Goal: Use online tool/utility: Utilize a website feature to perform a specific function

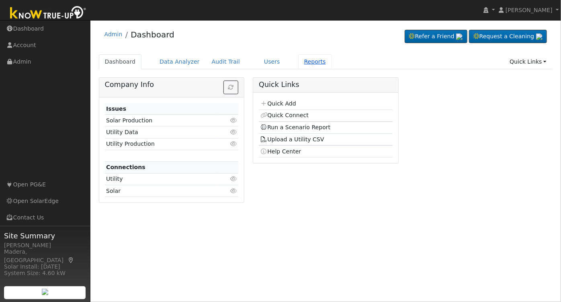
click at [302, 60] on link "Reports" at bounding box center [315, 61] width 34 height 15
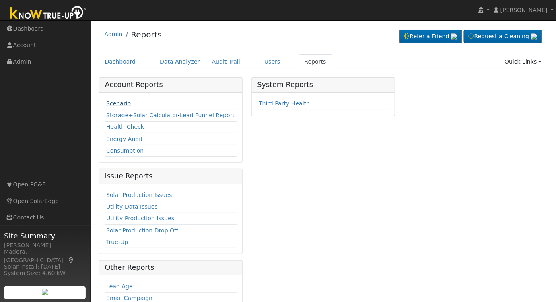
click at [122, 101] on link "Scenario" at bounding box center [118, 103] width 25 height 6
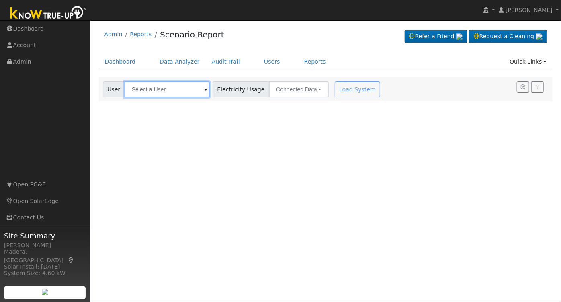
click at [163, 96] on input "text" at bounding box center [167, 89] width 85 height 16
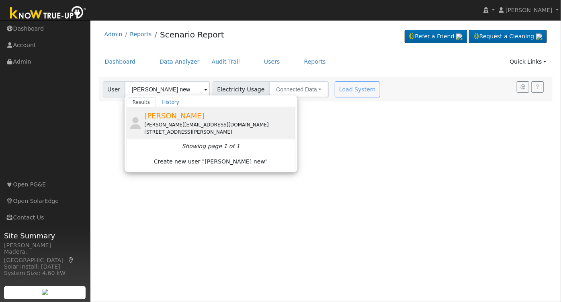
click at [187, 114] on span "Chuck Newcomb" at bounding box center [174, 115] width 60 height 8
type input "Chuck Newcomb"
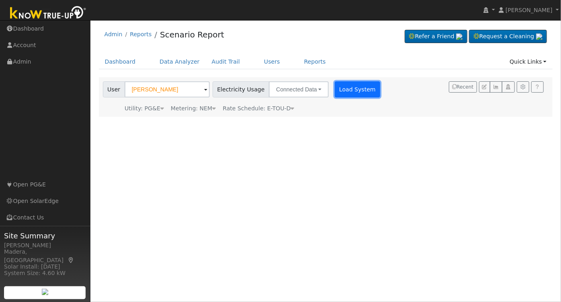
click at [335, 90] on button "Load System" at bounding box center [358, 89] width 46 height 16
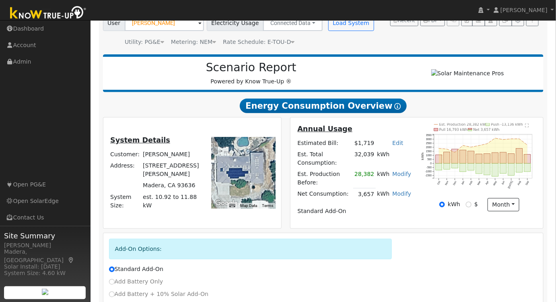
scroll to position [122, 0]
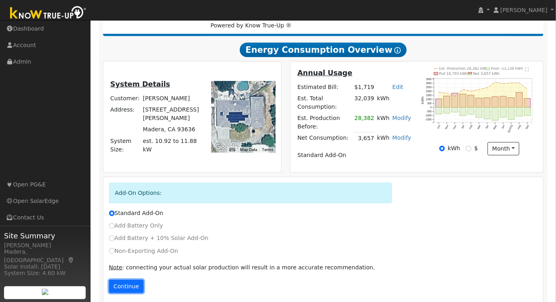
click at [117, 279] on button "Continue" at bounding box center [126, 286] width 35 height 14
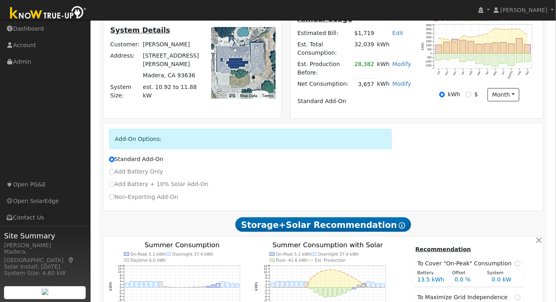
scroll to position [41, 0]
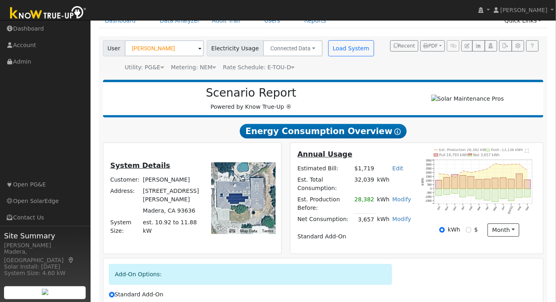
click at [419, 258] on div "Add-On Options: Standard Add-On Add Battery Only Add Battery + 10% Solar Add-On…" at bounding box center [323, 302] width 440 height 88
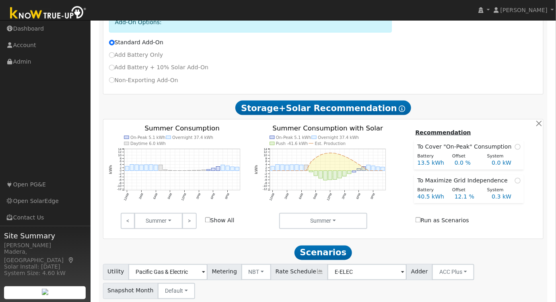
scroll to position [297, 0]
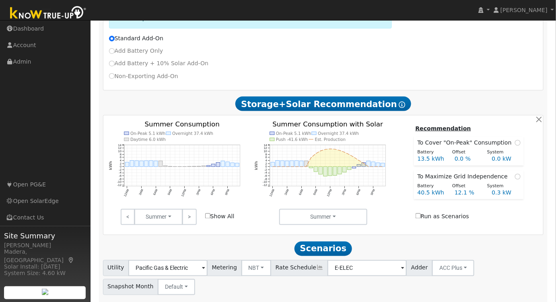
click at [193, 209] on link ">" at bounding box center [189, 217] width 14 height 16
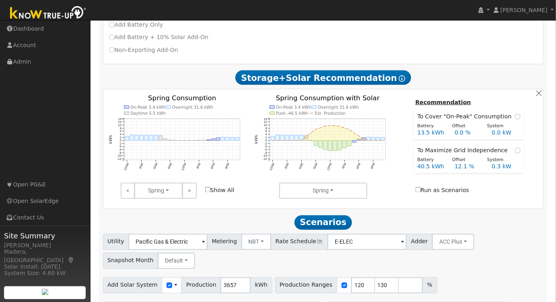
scroll to position [339, 0]
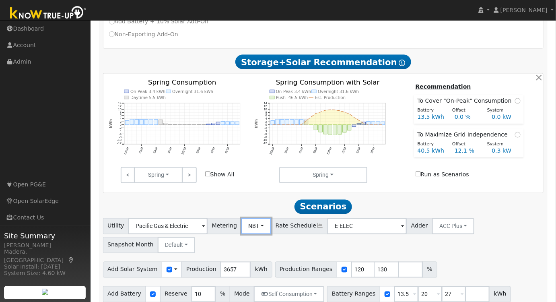
click at [250, 221] on button "NBT" at bounding box center [256, 226] width 30 height 16
click at [254, 238] on link "NEM" at bounding box center [263, 243] width 56 height 11
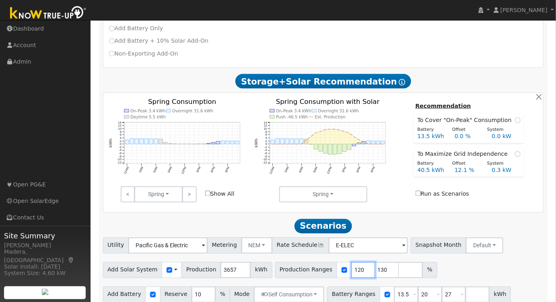
drag, startPoint x: 347, startPoint y: 261, endPoint x: 248, endPoint y: 254, distance: 98.7
click at [275, 262] on div "Production Ranges 120 130 %" at bounding box center [356, 270] width 162 height 16
type input "130"
type input "171"
click at [446, 260] on div "Add Solar System Use CSV Data Production 3657 kWh Production Ranges 171 %" at bounding box center [322, 268] width 443 height 19
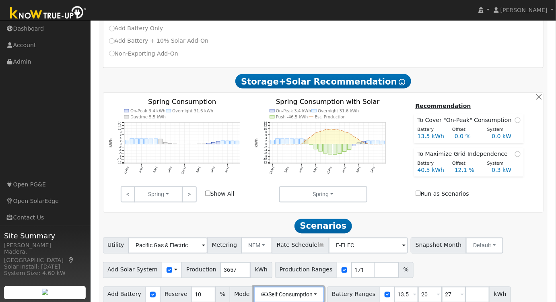
click at [293, 287] on button "Self Consumption" at bounding box center [289, 294] width 70 height 16
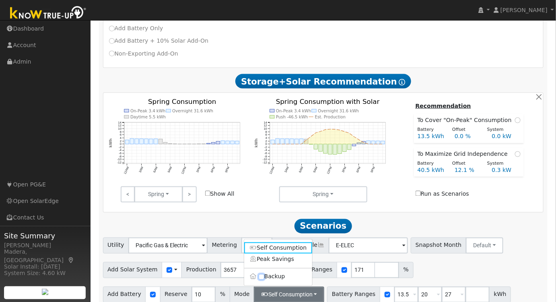
click at [260, 274] on input "Backup" at bounding box center [262, 277] width 6 height 6
checkbox input "true"
type input "20"
click at [441, 259] on div "Add Solar System Use CSV Data Production 3657 kWh Production Ranges 171 %" at bounding box center [322, 268] width 443 height 19
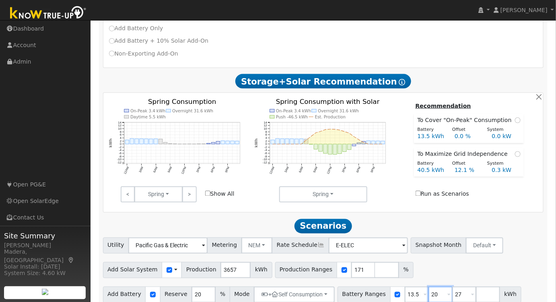
drag, startPoint x: 428, startPoint y: 287, endPoint x: 396, endPoint y: 291, distance: 32.7
click at [396, 291] on div "Battery Ranges 13.5 Overrides Reserve % Mode None None Self Consumption Peak Sa…" at bounding box center [429, 294] width 184 height 16
type input "15"
click at [416, 265] on div "Add Solar System Use CSV Data Production 3657 kWh Production Ranges 171 %" at bounding box center [322, 268] width 443 height 19
drag, startPoint x: 449, startPoint y: 285, endPoint x: 391, endPoint y: 291, distance: 58.7
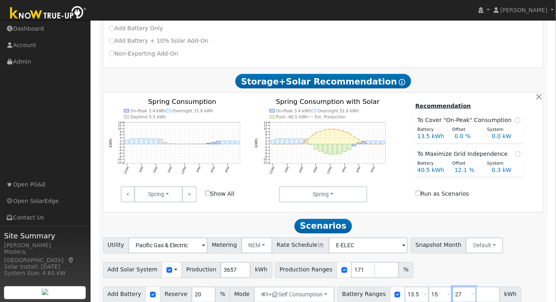
click at [391, 291] on div "Battery Ranges 13.5 Overrides Reserve % Mode None None Self Consumption Peak Sa…" at bounding box center [429, 294] width 184 height 16
type input "10"
type input "13.5"
type input "15"
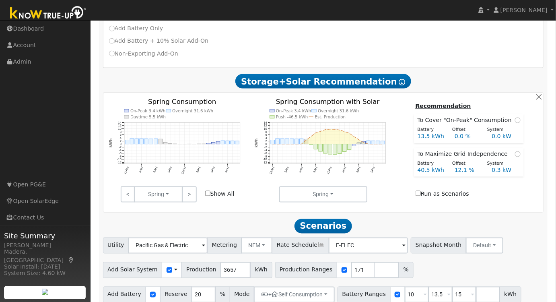
click at [427, 259] on div "Add Solar System Use CSV Data Production 3657 kWh Production Ranges 171 %" at bounding box center [322, 268] width 443 height 19
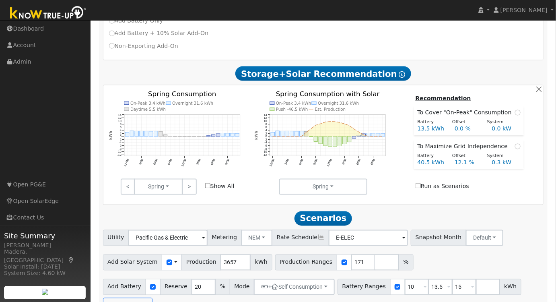
scroll to position [339, 0]
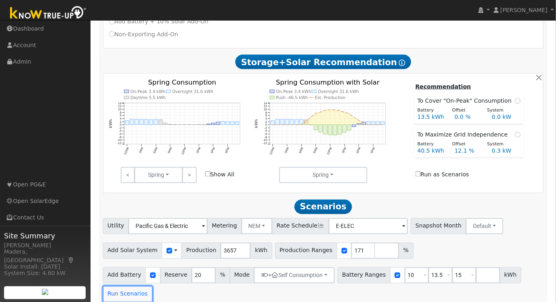
click at [129, 286] on button "Run Scenarios" at bounding box center [127, 294] width 49 height 16
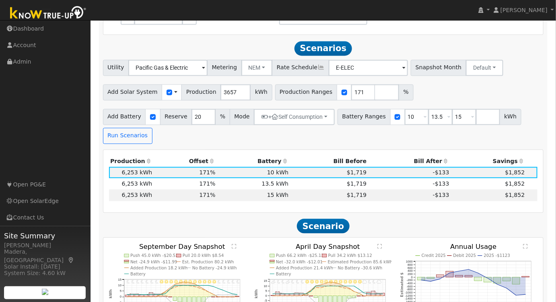
scroll to position [505, 0]
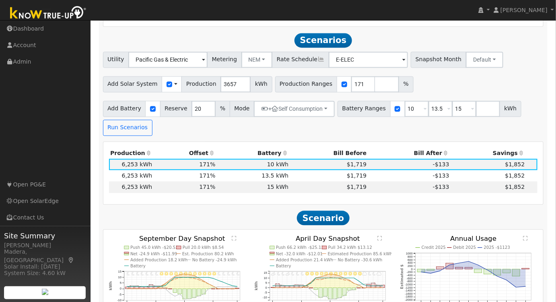
click at [429, 148] on th "Bill After" at bounding box center [409, 153] width 83 height 11
click at [269, 148] on th "Battery" at bounding box center [253, 153] width 73 height 11
click at [274, 148] on th "Battery" at bounding box center [253, 153] width 73 height 11
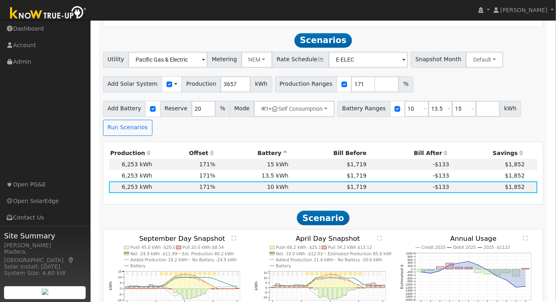
click at [271, 148] on th "Battery" at bounding box center [253, 153] width 73 height 11
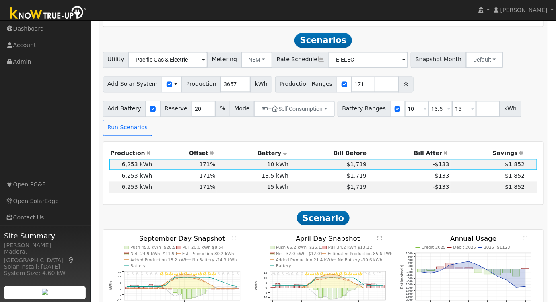
click at [291, 170] on td "$1,719" at bounding box center [329, 175] width 78 height 11
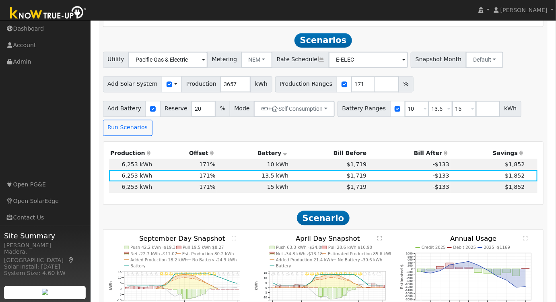
click at [263, 159] on td "10 kWh" at bounding box center [253, 164] width 73 height 11
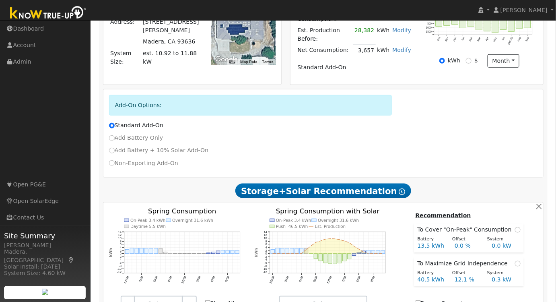
scroll to position [109, 0]
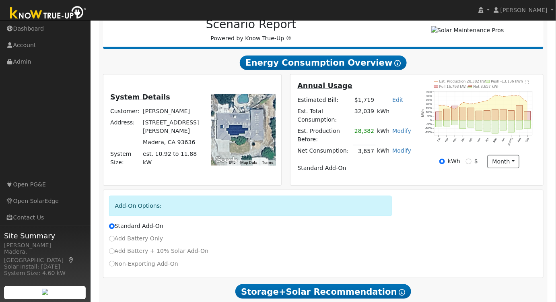
click at [402, 147] on link "Modify" at bounding box center [401, 150] width 19 height 6
click at [361, 154] on link "Add Consumption" at bounding box center [361, 149] width 98 height 11
type input "3657"
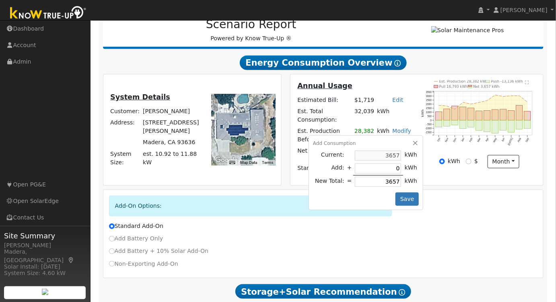
type input "2"
type input "3659"
type input "25"
type input "3682"
type input "259"
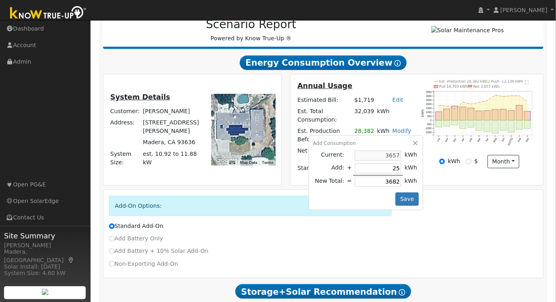
type input "3916"
type input "2596"
type input "6253"
type input "2596"
click at [410, 192] on button "Save" at bounding box center [406, 199] width 23 height 14
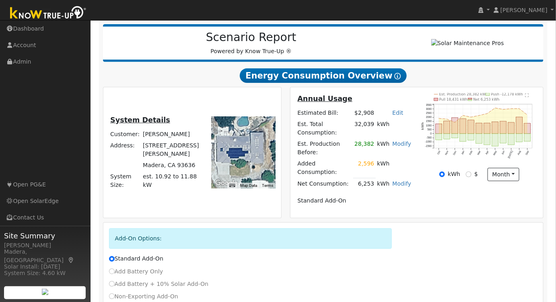
scroll to position [128, 0]
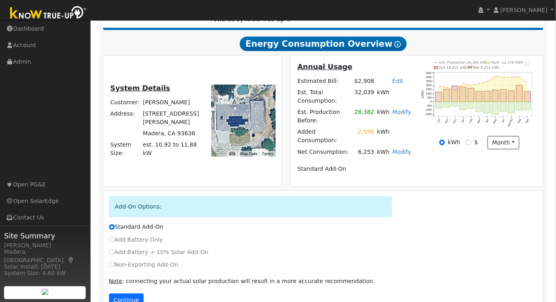
click at [405, 148] on link "Modify" at bounding box center [401, 151] width 19 height 6
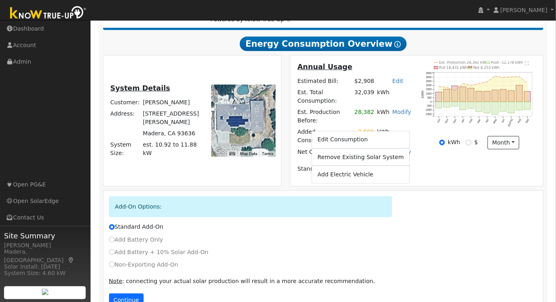
click at [359, 144] on link "Edit Consumption" at bounding box center [361, 139] width 98 height 11
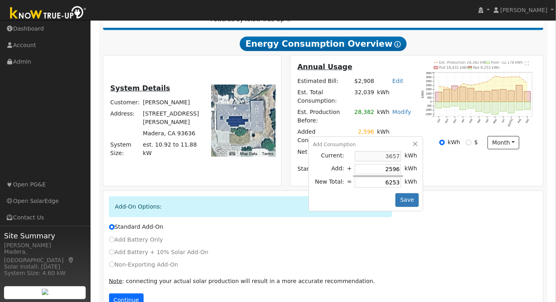
type input "3657"
type input "0"
click at [404, 193] on button "Save" at bounding box center [406, 200] width 23 height 14
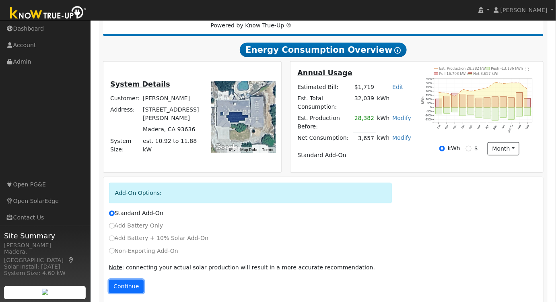
click at [133, 279] on button "Continue" at bounding box center [126, 286] width 35 height 14
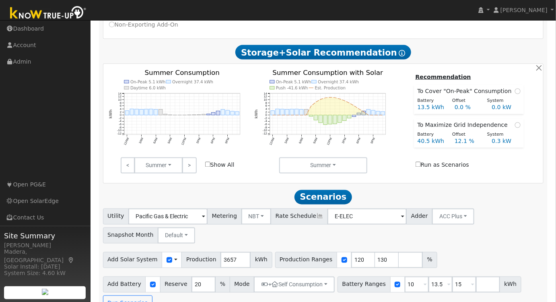
scroll to position [353, 0]
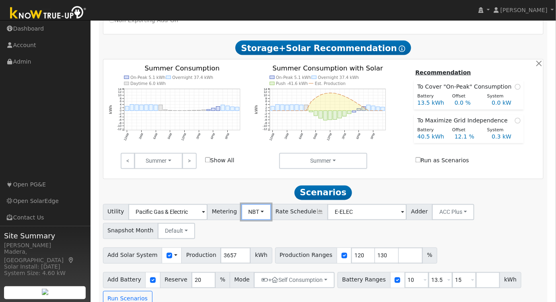
click at [241, 204] on button "NBT" at bounding box center [256, 212] width 30 height 16
click at [251, 224] on link "NEM" at bounding box center [263, 229] width 56 height 11
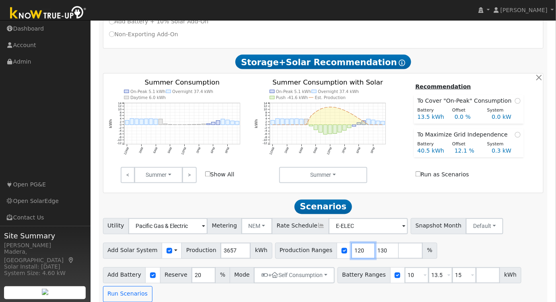
drag, startPoint x: 348, startPoint y: 240, endPoint x: 306, endPoint y: 259, distance: 45.7
click at [307, 259] on div "Utility Pacific Gas & Electric Metering NEM NEM NBT Rate Schedule E-ELEC - None…" at bounding box center [322, 260] width 449 height 84
type input "130"
type input "171"
click at [435, 247] on div "Add Solar System Use CSV Data Production 3657 kWh Production Ranges 171 %" at bounding box center [322, 249] width 443 height 19
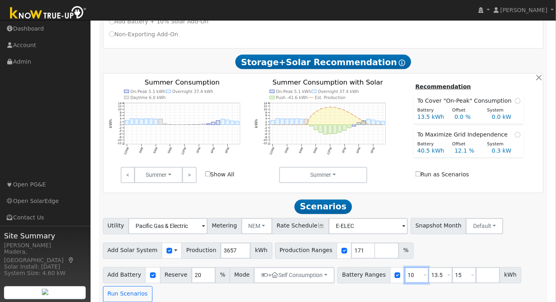
drag, startPoint x: 401, startPoint y: 267, endPoint x: 335, endPoint y: 277, distance: 67.0
click at [335, 277] on div "Add Battery Reserve 20 % Mode + Self Consumption Self Consumption Peak Savings …" at bounding box center [322, 283] width 443 height 38
type input "13.5"
type input "15"
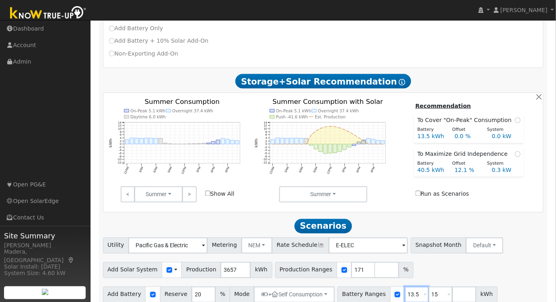
type input "13.5"
drag, startPoint x: 426, startPoint y: 284, endPoint x: 376, endPoint y: 285, distance: 50.3
click at [377, 286] on div "Battery Ranges 13.5 Overrides Reserve % Mode None None Self Consumption Peak Sa…" at bounding box center [417, 294] width 160 height 16
click at [476, 286] on button "Run Scenarios" at bounding box center [500, 294] width 49 height 16
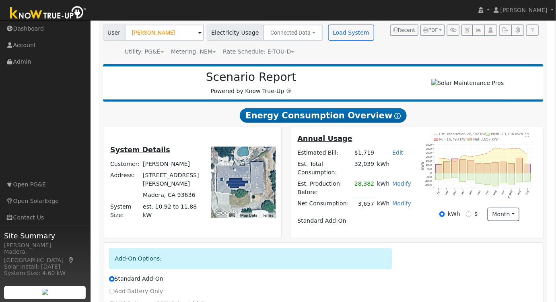
scroll to position [0, 0]
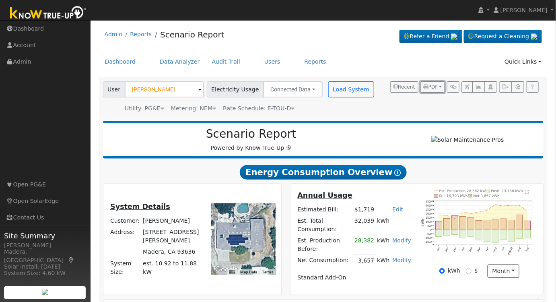
click at [439, 87] on button "PDF" at bounding box center [432, 86] width 25 height 11
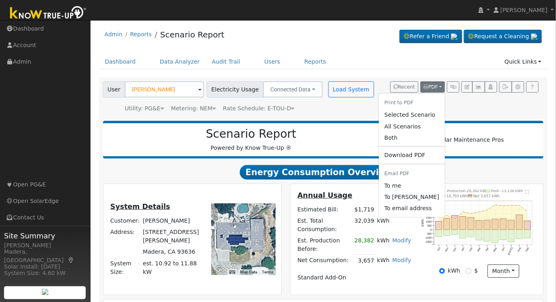
click at [421, 116] on link "Selected Scenario" at bounding box center [412, 114] width 66 height 11
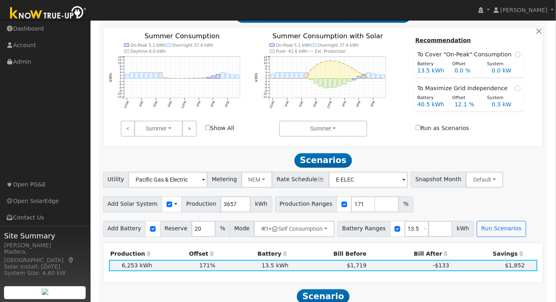
scroll to position [402, 0]
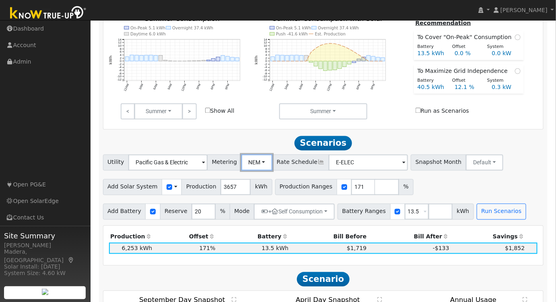
click at [249, 154] on button "NEM" at bounding box center [256, 162] width 31 height 16
click at [256, 186] on link "NBT" at bounding box center [263, 191] width 56 height 11
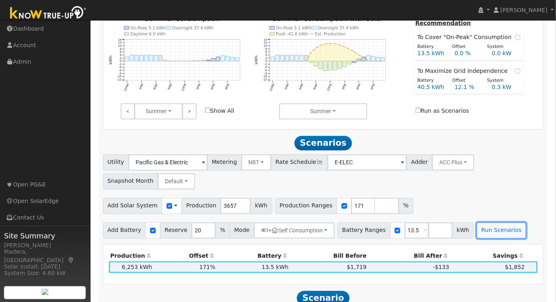
click at [476, 223] on button "Run Scenarios" at bounding box center [500, 230] width 49 height 16
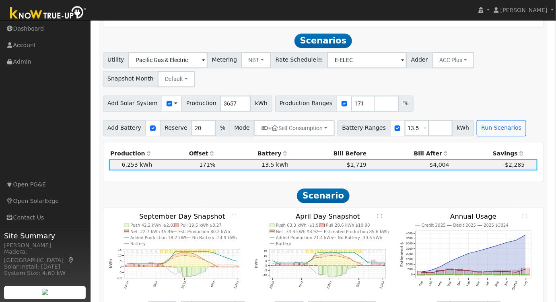
scroll to position [505, 0]
